Goal: Transaction & Acquisition: Purchase product/service

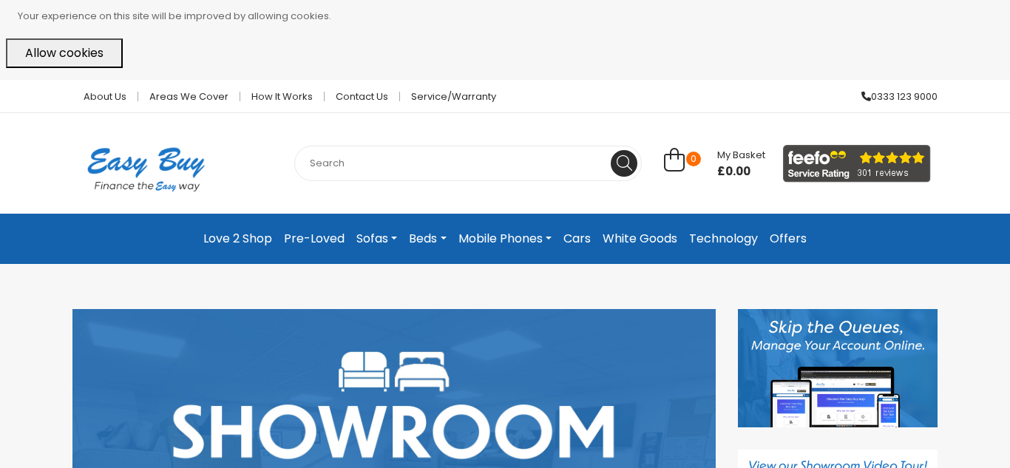
click at [254, 242] on link "Love 2 Shop" at bounding box center [237, 239] width 81 height 27
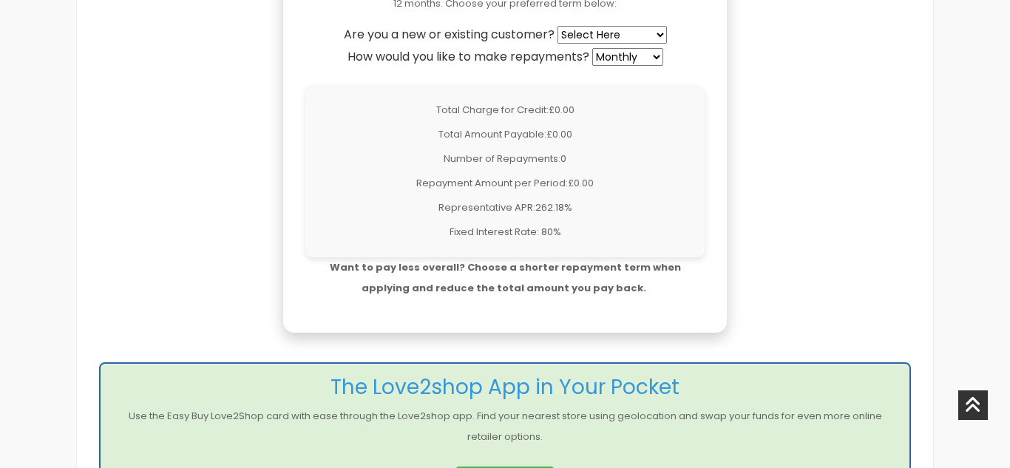
scroll to position [1361, 0]
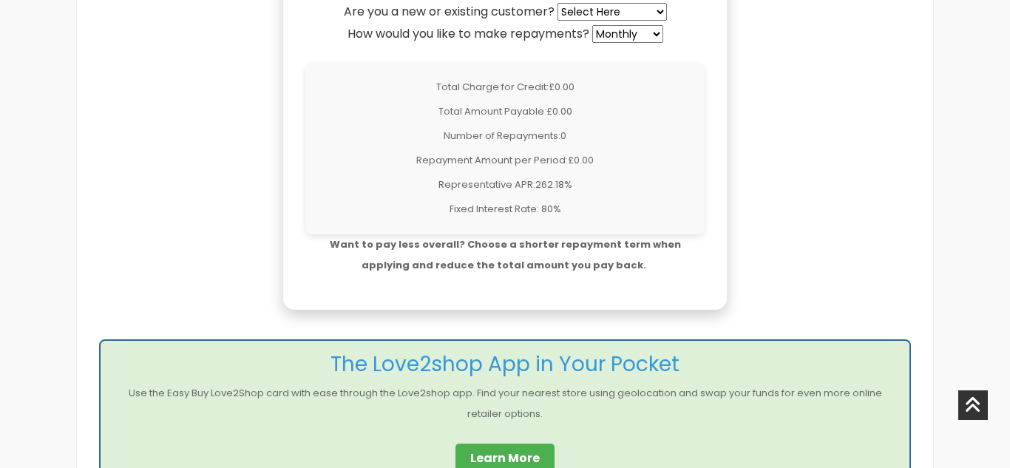
click at [588, 16] on select "Select Here New Customer Existing Customer" at bounding box center [612, 12] width 109 height 18
select select "existing"
click at [560, 3] on select "Select Here New Customer Existing Customer" at bounding box center [612, 12] width 109 height 18
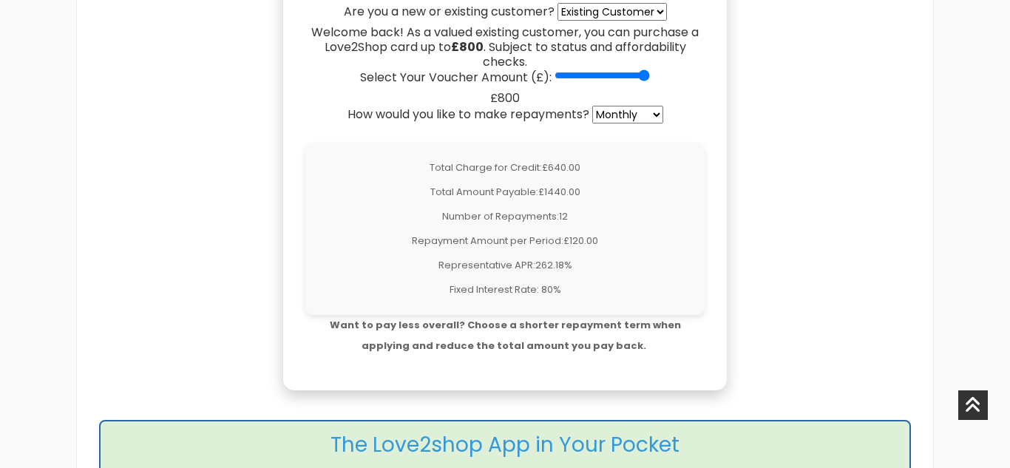
drag, startPoint x: 562, startPoint y: 75, endPoint x: 722, endPoint y: 92, distance: 160.7
type input "800"
click at [650, 81] on input "Select Your Voucher Amount (£):" at bounding box center [602, 76] width 95 height 12
click at [764, 243] on div "To make an application, please click the button at the bottom of this webpage. …" at bounding box center [505, 217] width 827 height 1705
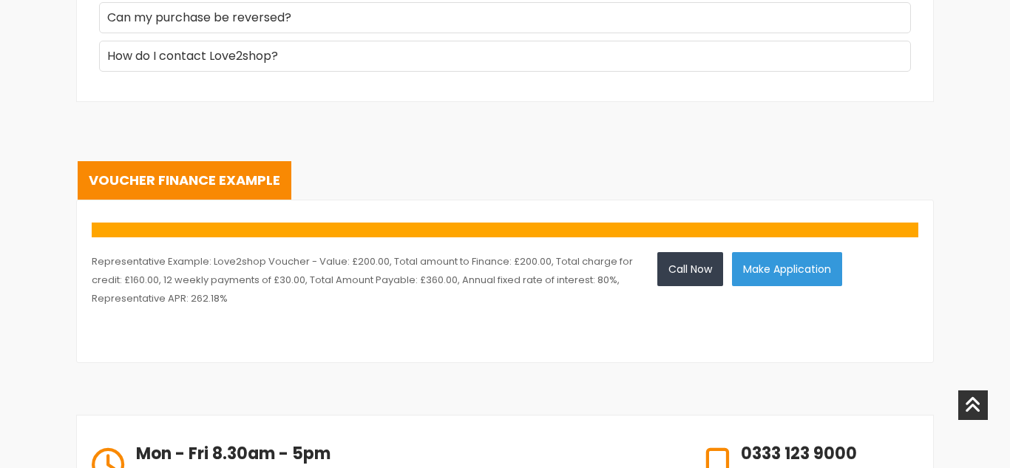
scroll to position [2367, 0]
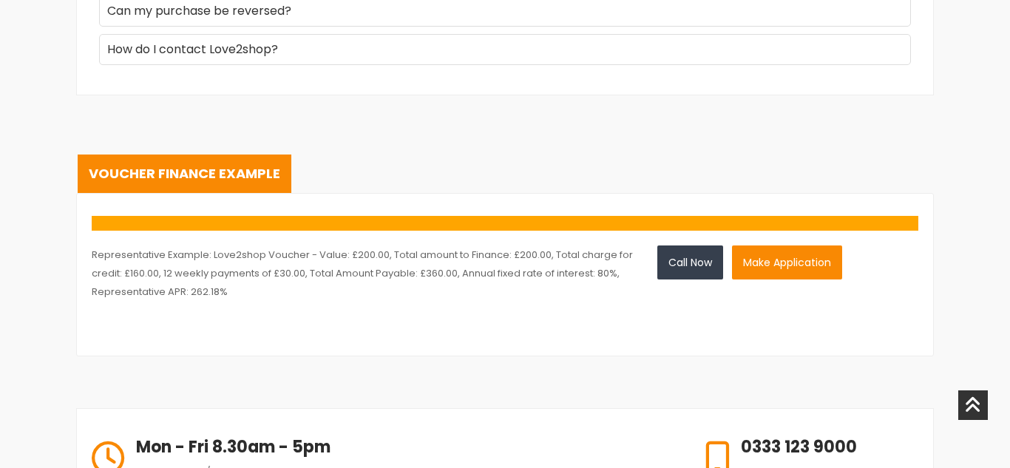
click at [790, 263] on button "Make Application" at bounding box center [787, 263] width 110 height 34
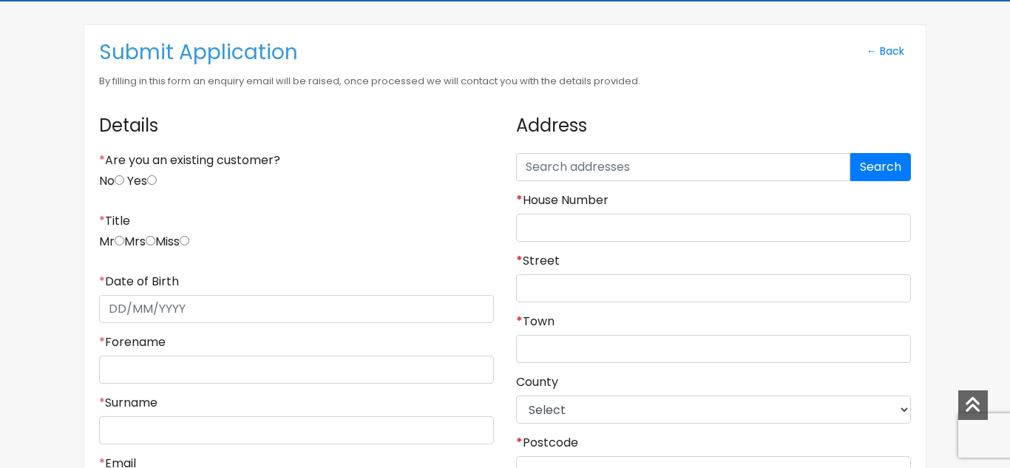
scroll to position [296, 0]
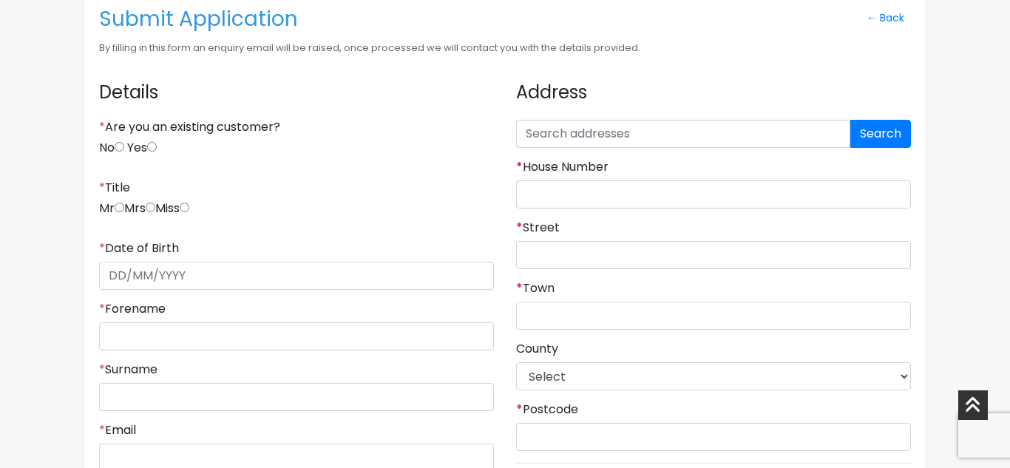
click at [157, 148] on input "Yes" at bounding box center [152, 147] width 10 height 10
radio input "true"
click at [189, 208] on input "radio" at bounding box center [185, 208] width 10 height 10
radio input "true"
click at [202, 276] on input "* Date of Birth" at bounding box center [296, 276] width 395 height 28
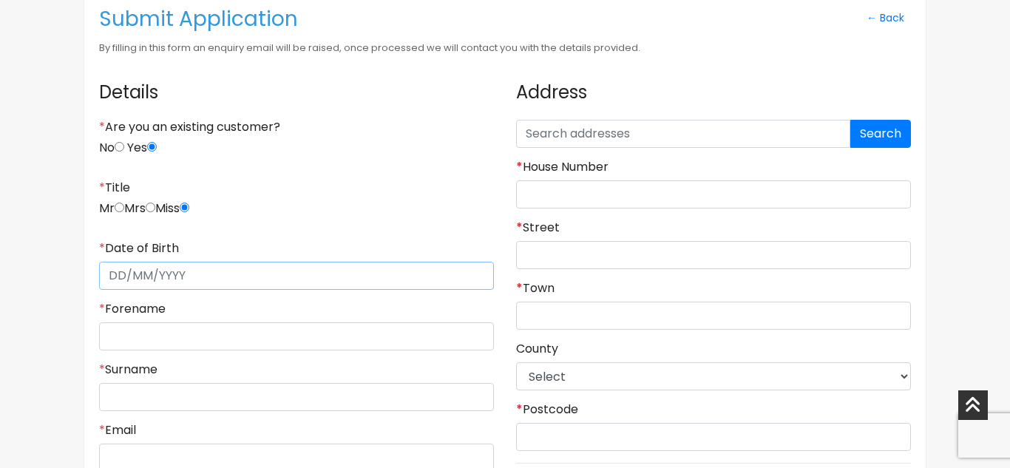
type input "[DATE]"
click at [188, 338] on input "* Forename" at bounding box center [296, 336] width 395 height 28
type input "[PERSON_NAME]"
type input "[EMAIL_ADDRESS][DOMAIN_NAME]"
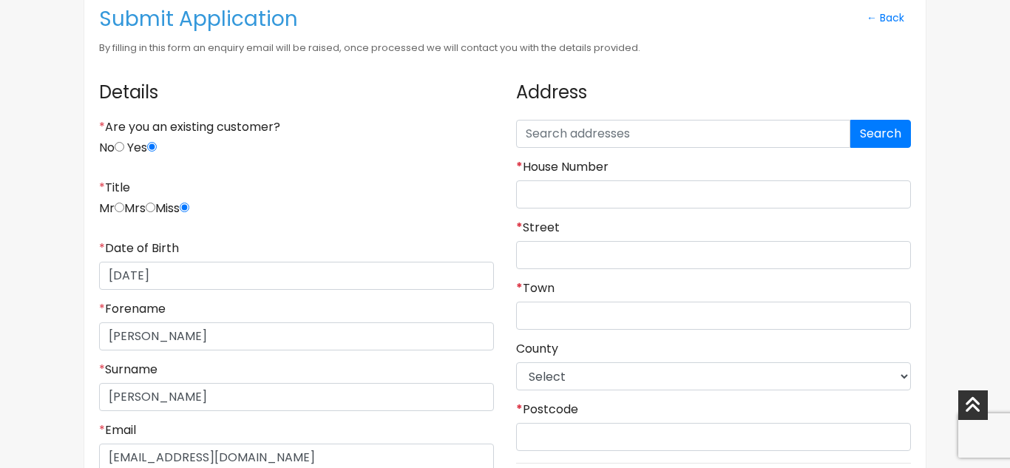
type input "(07710) 992895"
type input "hu93sj"
type input "42"
type input "[GEOGRAPHIC_DATA]"
type input "hull"
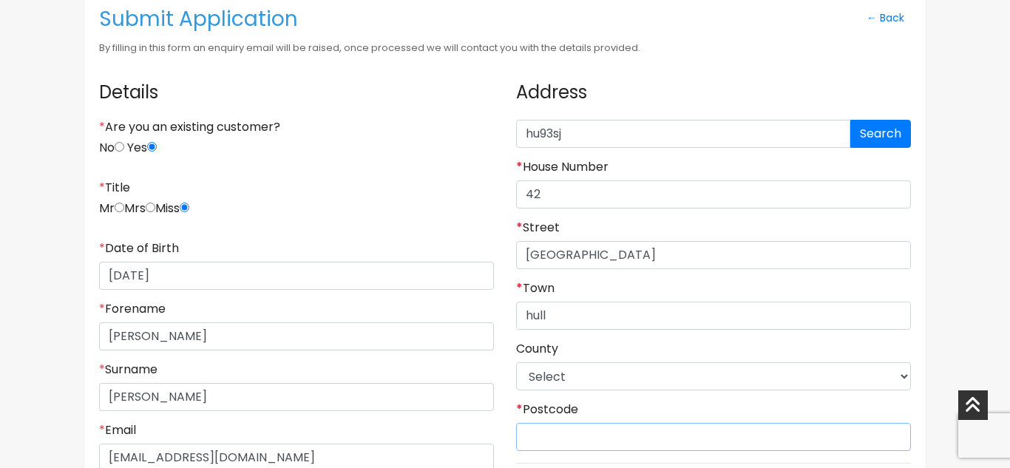
type input "hu93sj"
click at [359, 189] on div "* Title Mr Mrs [PERSON_NAME]" at bounding box center [296, 204] width 395 height 49
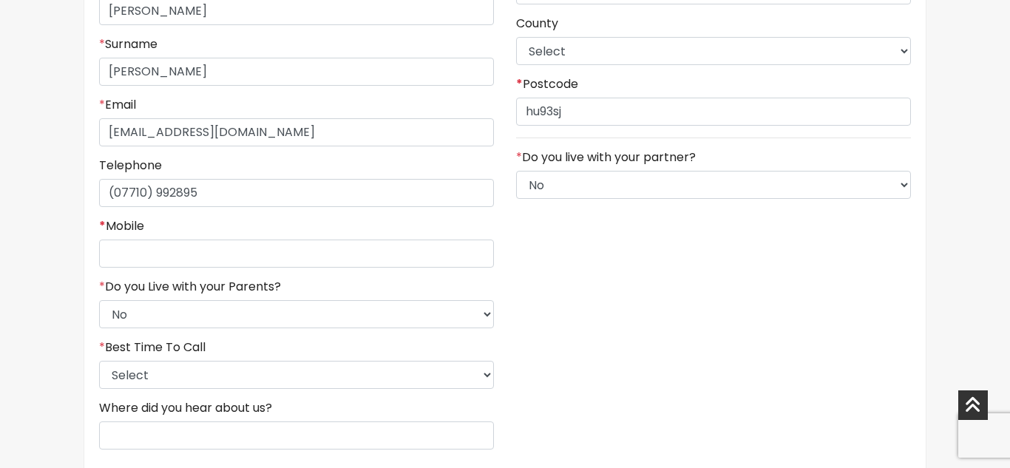
scroll to position [651, 0]
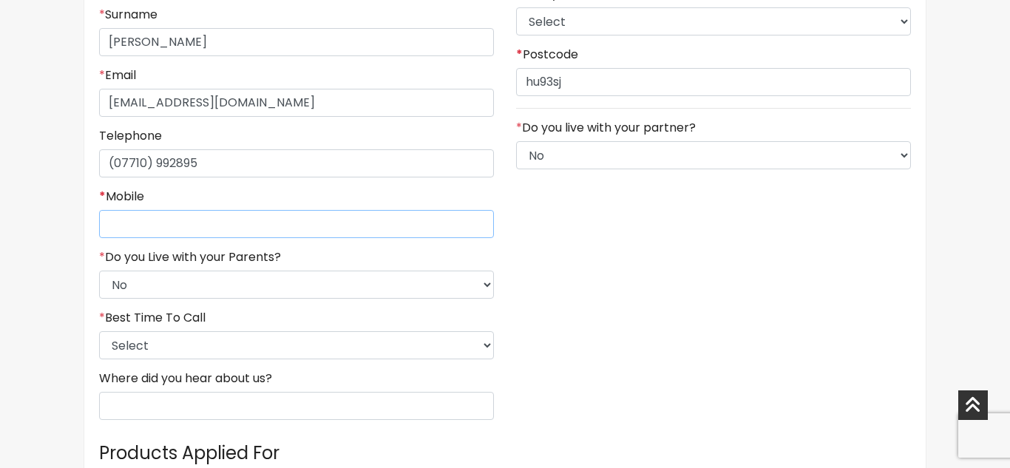
click at [171, 219] on input "* Mobile" at bounding box center [296, 224] width 395 height 28
type input "07710992895"
click at [190, 351] on select "Select 9am-12pm 12pm-3pm 3pm-6pm 6pm-8pm Any Time" at bounding box center [296, 345] width 395 height 28
click at [153, 331] on select "Select 9am-12pm 12pm-3pm 3pm-6pm 6pm-8pm Any Time" at bounding box center [296, 345] width 395 height 28
click at [662, 290] on div "Address hu93sj Search * House Number 42 * [GEOGRAPHIC_DATA] * Town hull County …" at bounding box center [713, 74] width 417 height 717
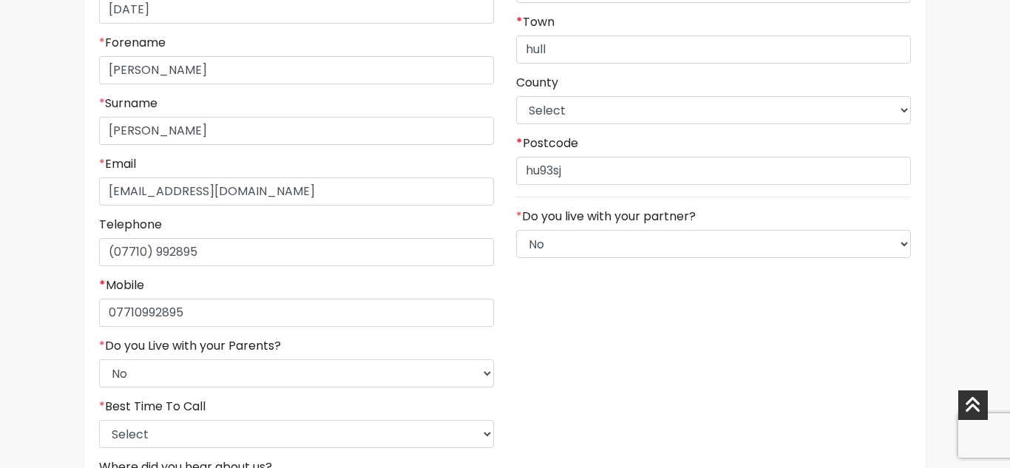
scroll to position [592, 0]
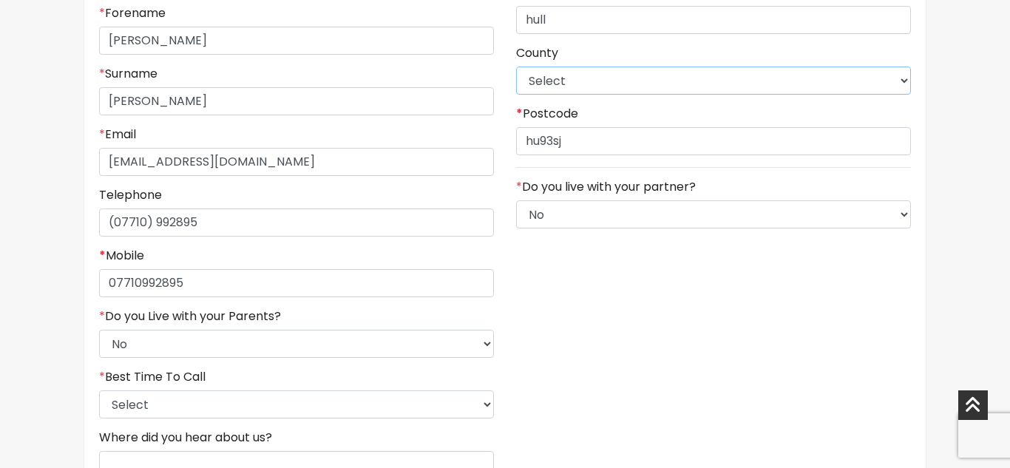
click at [697, 92] on select "Select [GEOGRAPHIC_DATA] [GEOGRAPHIC_DATA] [GEOGRAPHIC_DATA] [GEOGRAPHIC_DATA] …" at bounding box center [713, 81] width 395 height 28
select select "[GEOGRAPHIC_DATA]"
click at [516, 67] on select "Select [GEOGRAPHIC_DATA] [GEOGRAPHIC_DATA] [GEOGRAPHIC_DATA] [GEOGRAPHIC_DATA] …" at bounding box center [713, 81] width 395 height 28
click at [589, 219] on select "Select No Yes" at bounding box center [713, 214] width 395 height 28
select select "1"
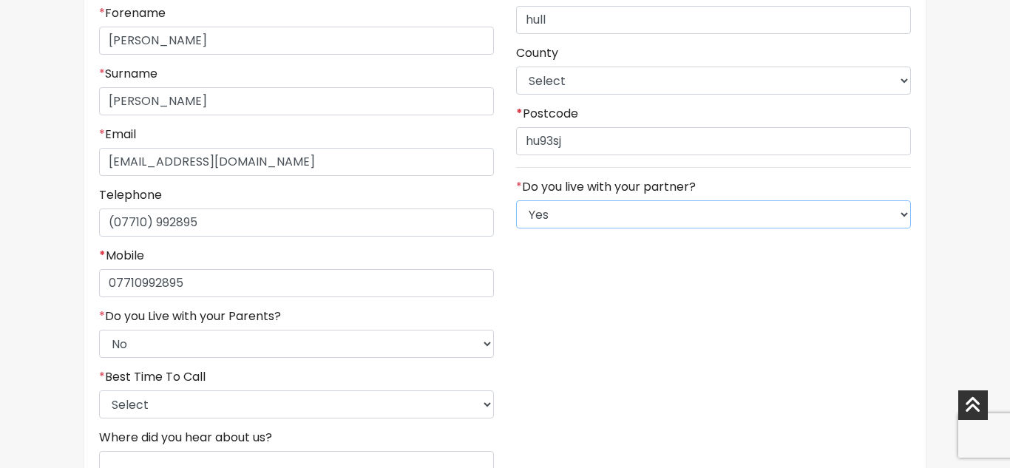
click at [516, 200] on select "Select No Yes" at bounding box center [713, 214] width 395 height 28
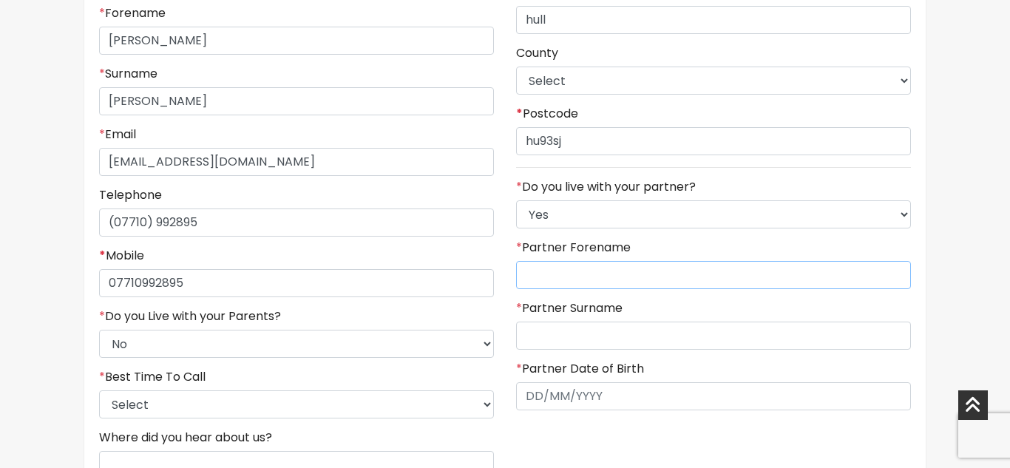
click at [572, 277] on input "* Partner Forename" at bounding box center [713, 275] width 395 height 28
type input "[PERSON_NAME]"
type input "weaving"
click at [578, 405] on input "text" at bounding box center [713, 396] width 395 height 28
type input "[DATE]"
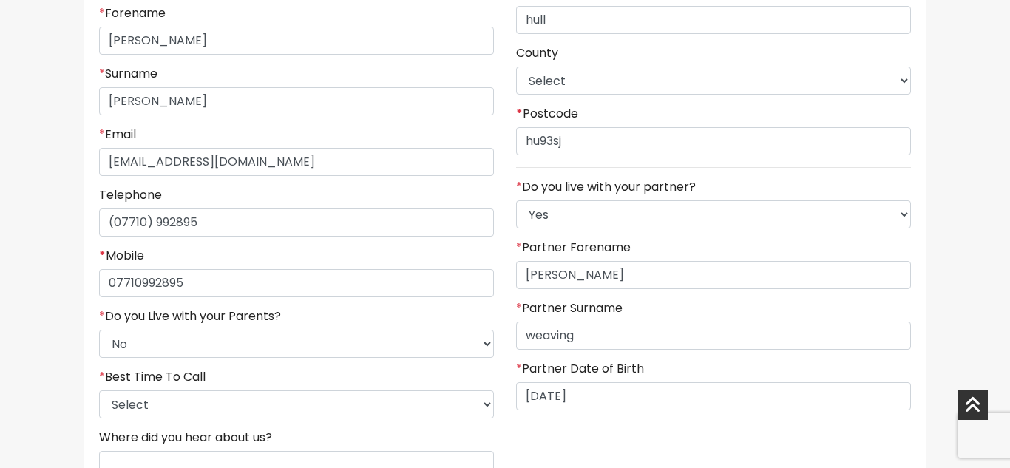
click at [521, 447] on div "Address hu93sj Search * House Number 42 * [GEOGRAPHIC_DATA] * Town hull County …" at bounding box center [713, 133] width 417 height 717
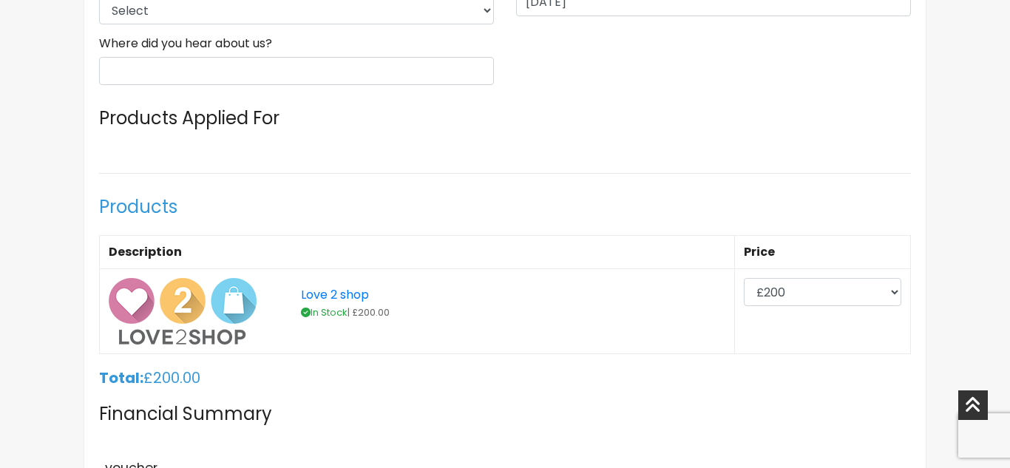
scroll to position [1006, 0]
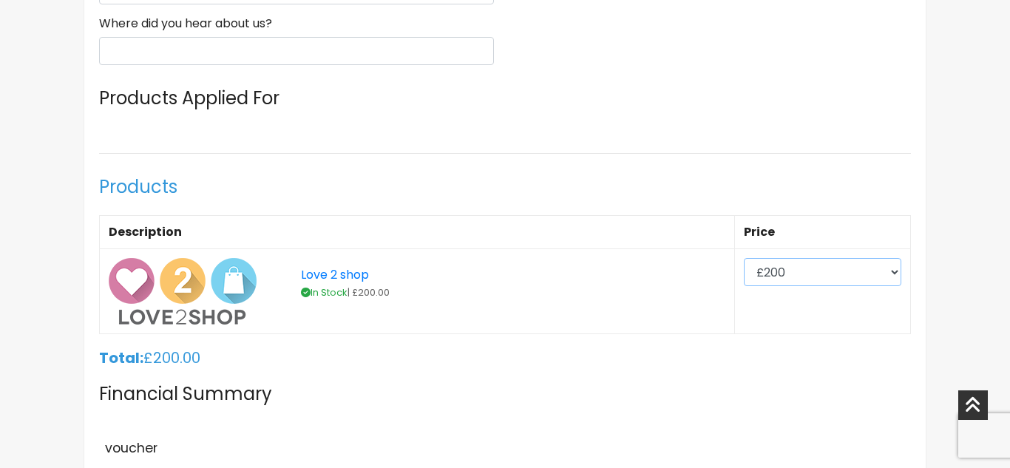
click at [857, 280] on select "£200 £300 £400 £500 £600 £700 £800" at bounding box center [823, 272] width 158 height 28
select select "800"
click at [745, 258] on select "£200 £300 £400 £500 £600 £700 £800" at bounding box center [823, 272] width 158 height 28
click at [518, 388] on h4 "Financial Summary" at bounding box center [505, 395] width 812 height 44
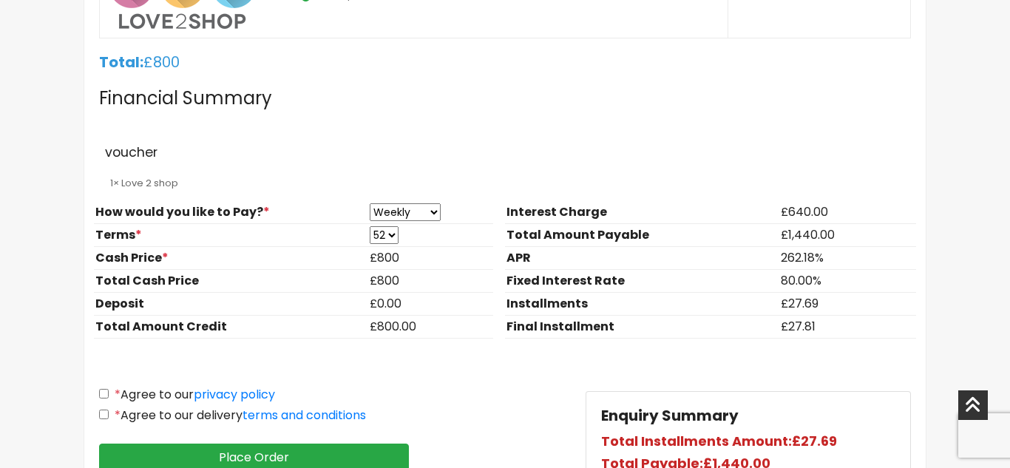
scroll to position [1331, 0]
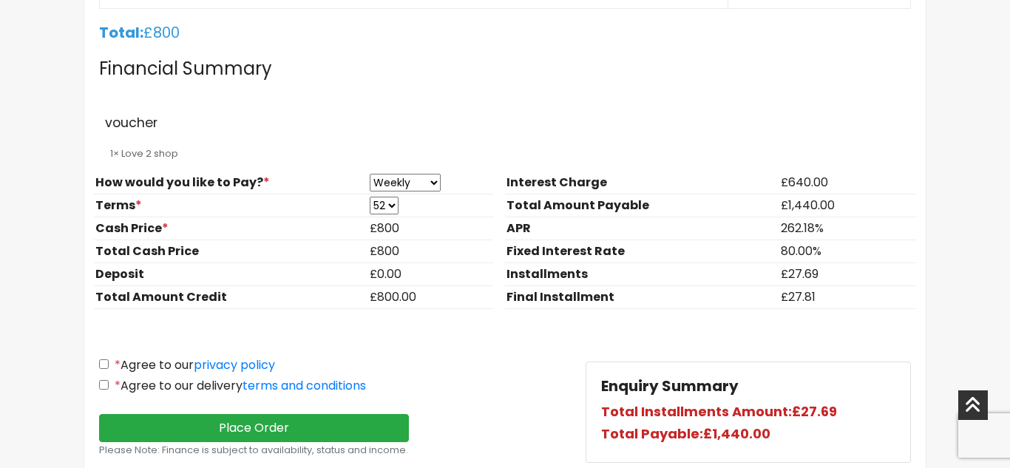
click at [427, 180] on select "Weekly Fortnightly Monthly" at bounding box center [405, 183] width 71 height 18
select select "Monthly"
click at [370, 174] on select "Weekly Fortnightly Monthly" at bounding box center [405, 183] width 71 height 18
click at [389, 207] on select "3 6 9 12" at bounding box center [382, 206] width 25 height 18
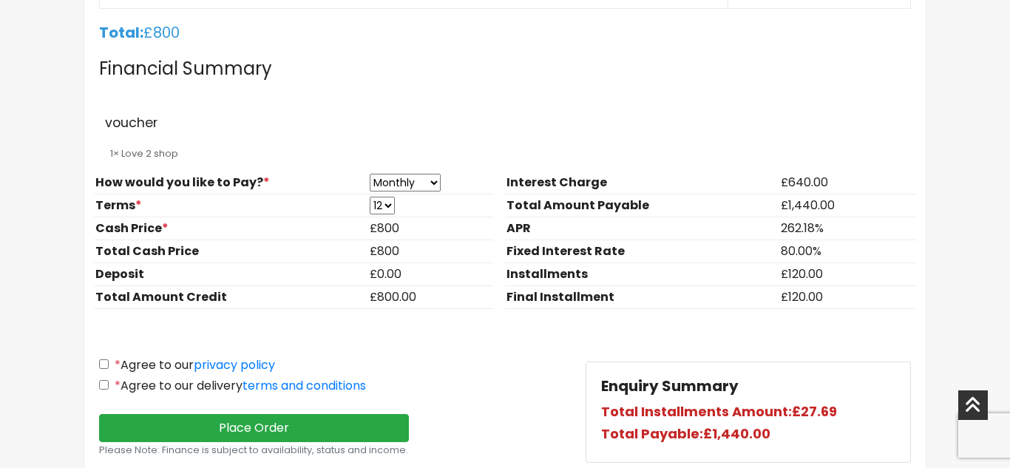
click at [102, 364] on input "* Agree to our privacy policy" at bounding box center [104, 364] width 10 height 10
checkbox input "true"
click at [104, 387] on input "* Agree to our delivery terms and conditions" at bounding box center [104, 385] width 10 height 10
checkbox input "true"
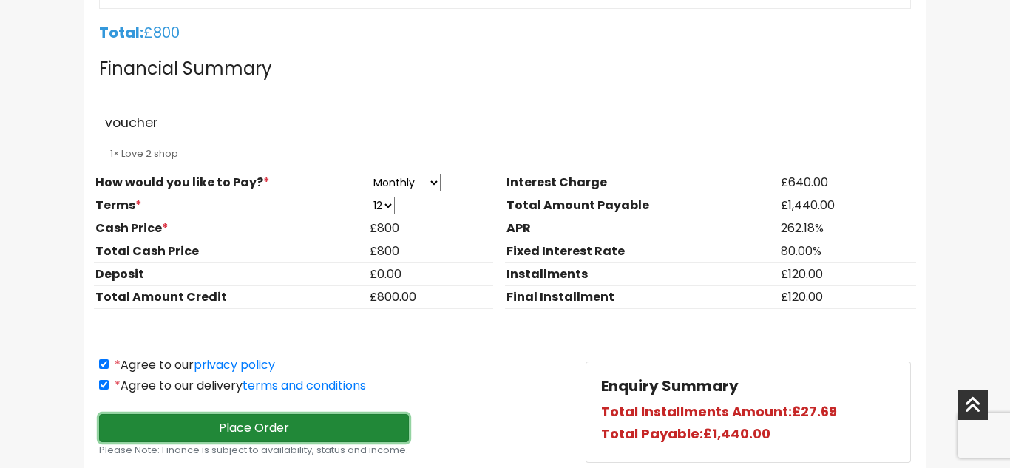
click at [229, 429] on button "Place Order" at bounding box center [254, 428] width 310 height 28
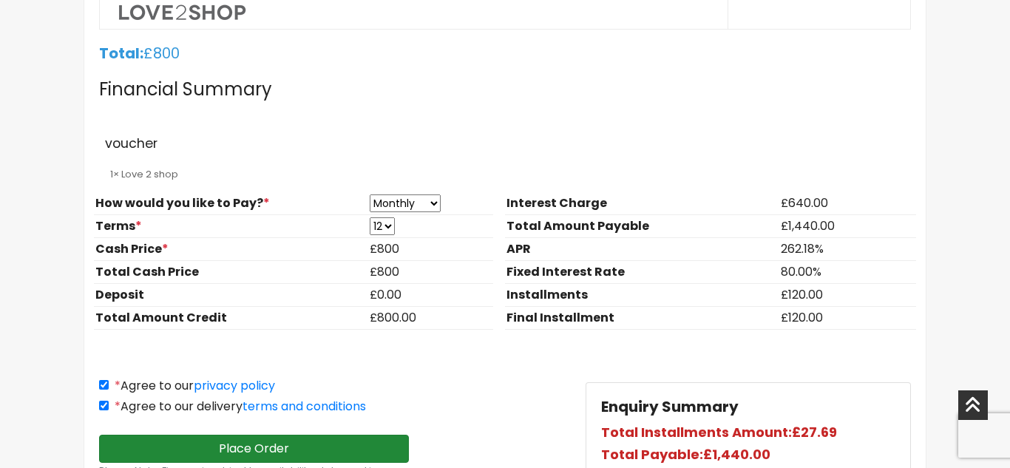
scroll to position [763, 0]
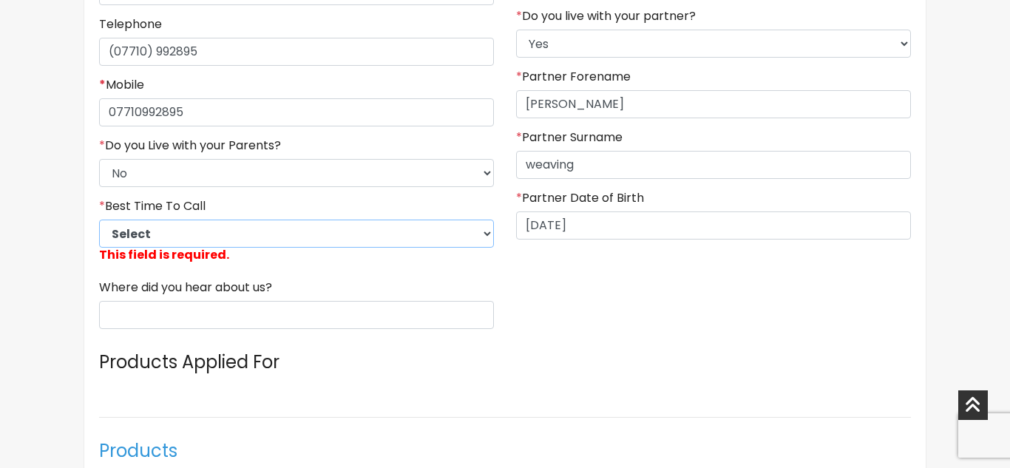
click at [153, 234] on select "Select 9am-12pm 12pm-3pm 3pm-6pm 6pm-8pm Any Time" at bounding box center [296, 234] width 395 height 28
select select "5"
click at [99, 220] on select "Select 9am-12pm 12pm-3pm 3pm-6pm 6pm-8pm Any Time" at bounding box center [296, 234] width 395 height 28
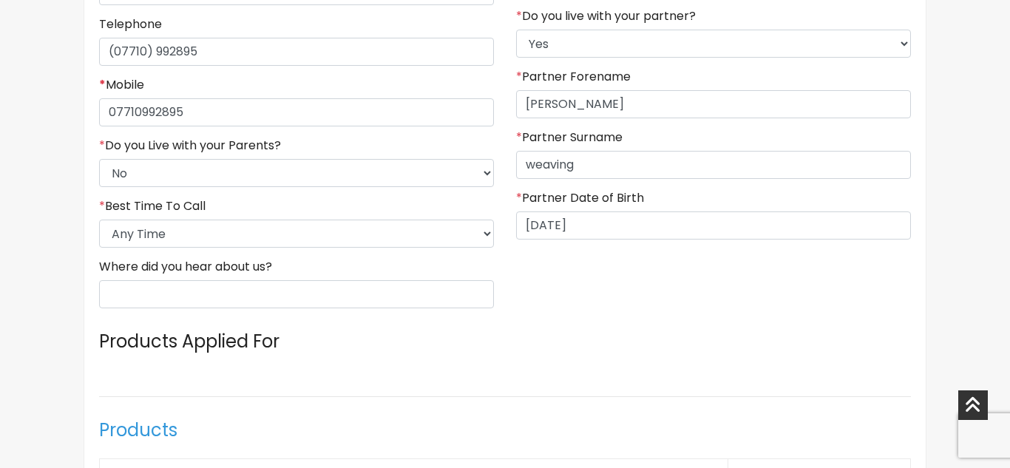
click at [405, 371] on form "Details * Are you an existing customer? No Yes * Title Mr Mrs [PERSON_NAME] * D…" at bounding box center [505, 324] width 812 height 1441
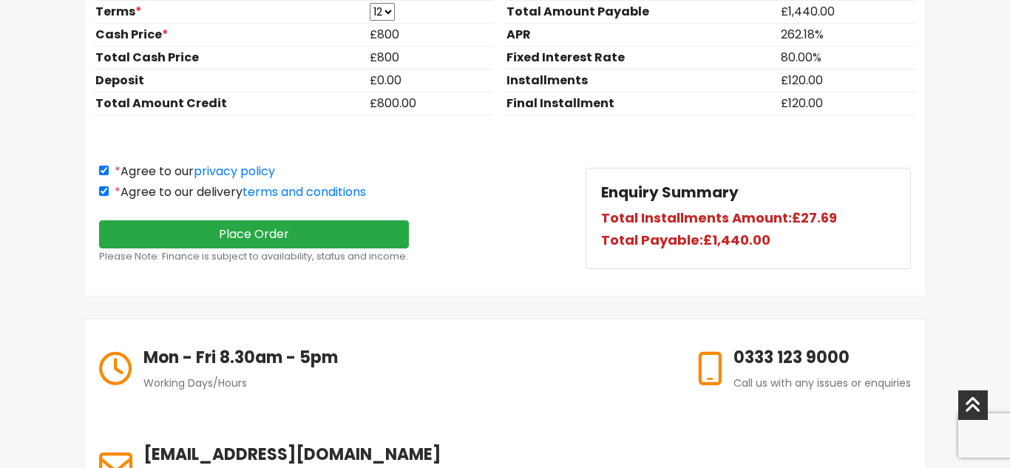
scroll to position [1532, 0]
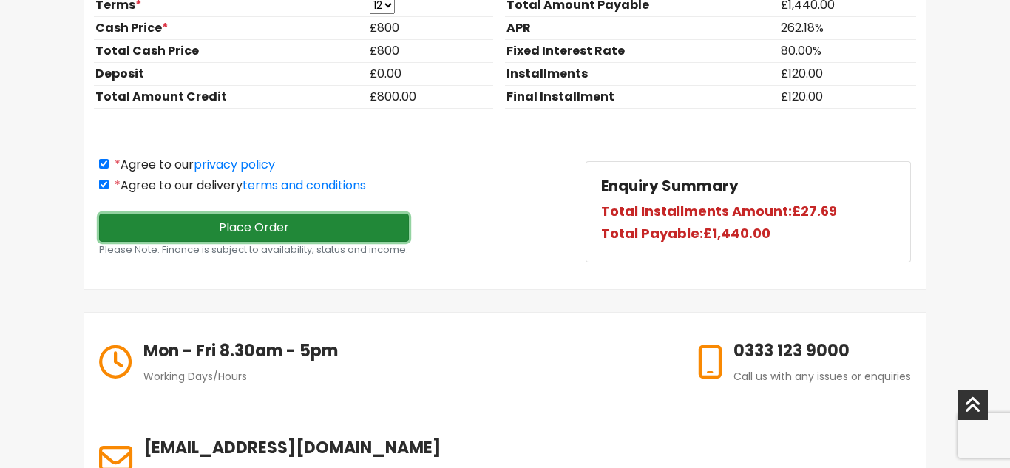
click at [277, 231] on button "Place Order" at bounding box center [254, 228] width 310 height 28
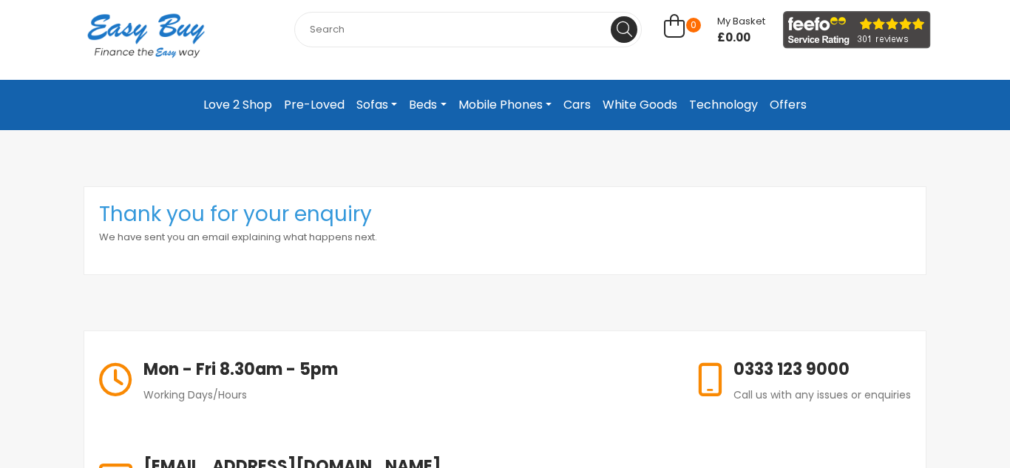
scroll to position [148, 0]
